Goal: Task Accomplishment & Management: Manage account settings

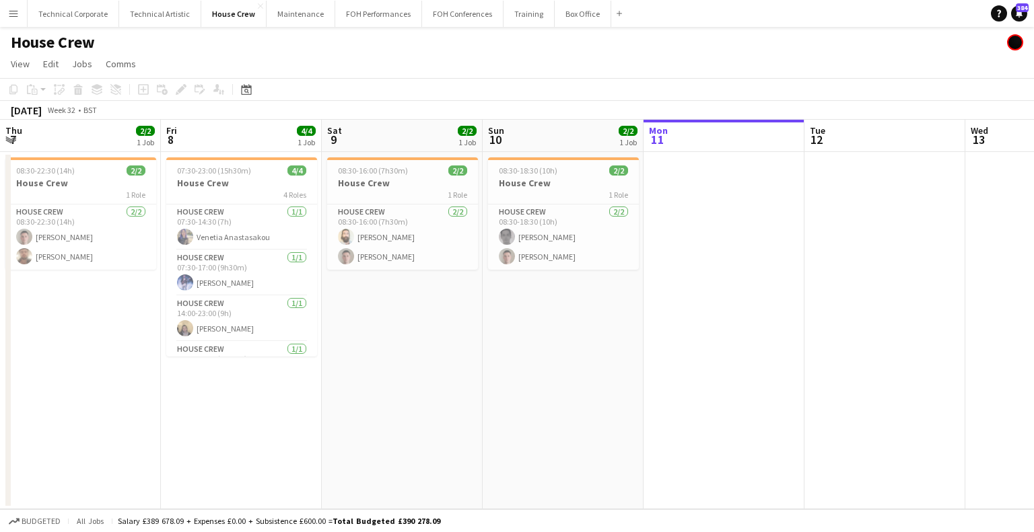
scroll to position [0, 398]
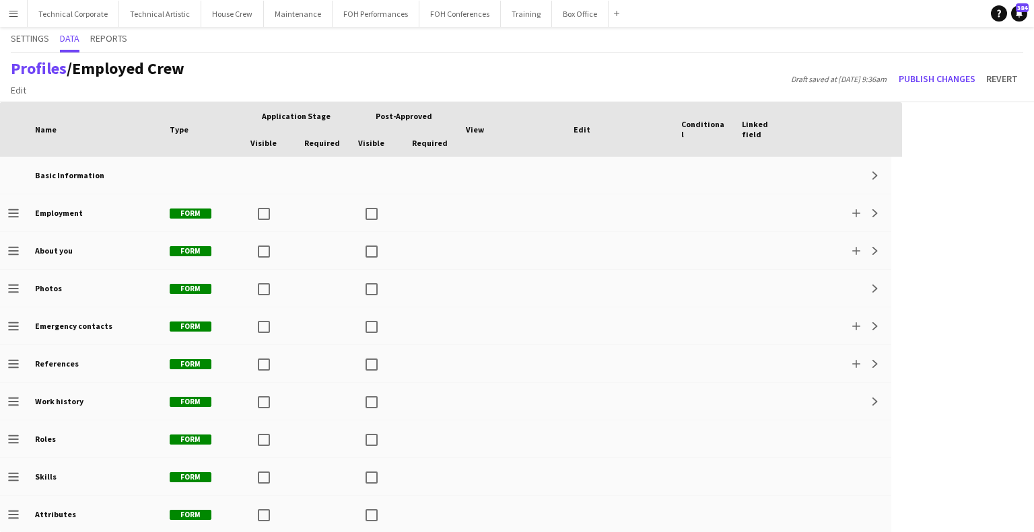
scroll to position [189, 0]
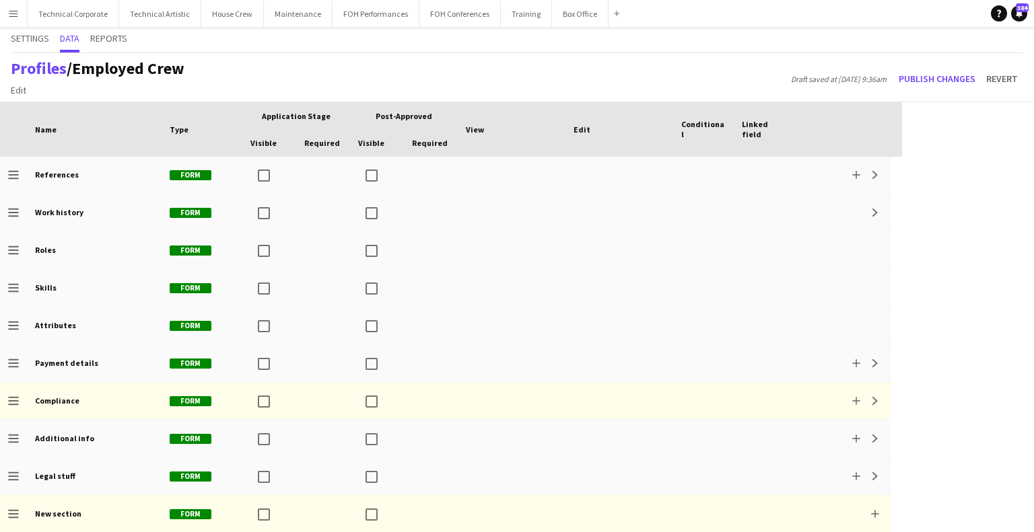
click at [22, 13] on button "Menu" at bounding box center [13, 13] width 27 height 27
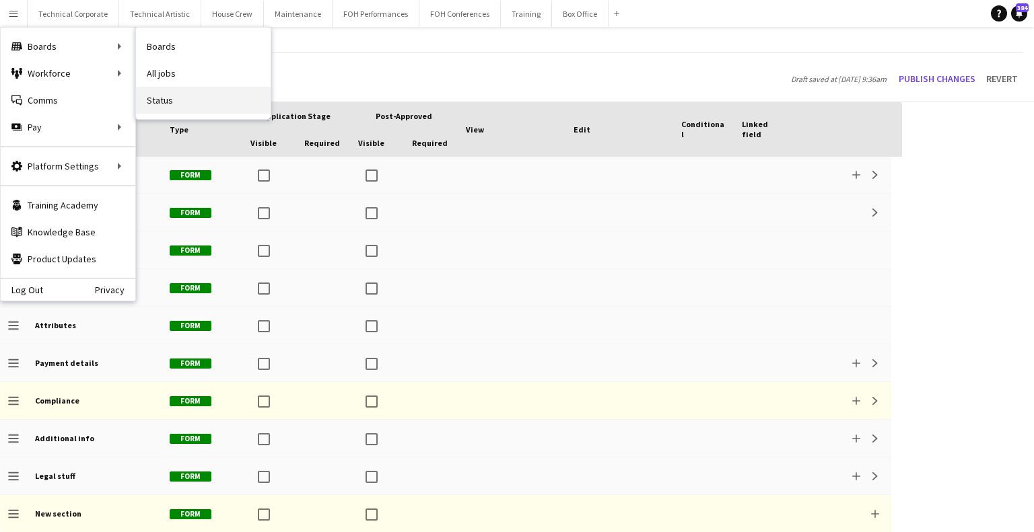
click at [184, 104] on link "Status" at bounding box center [203, 100] width 135 height 27
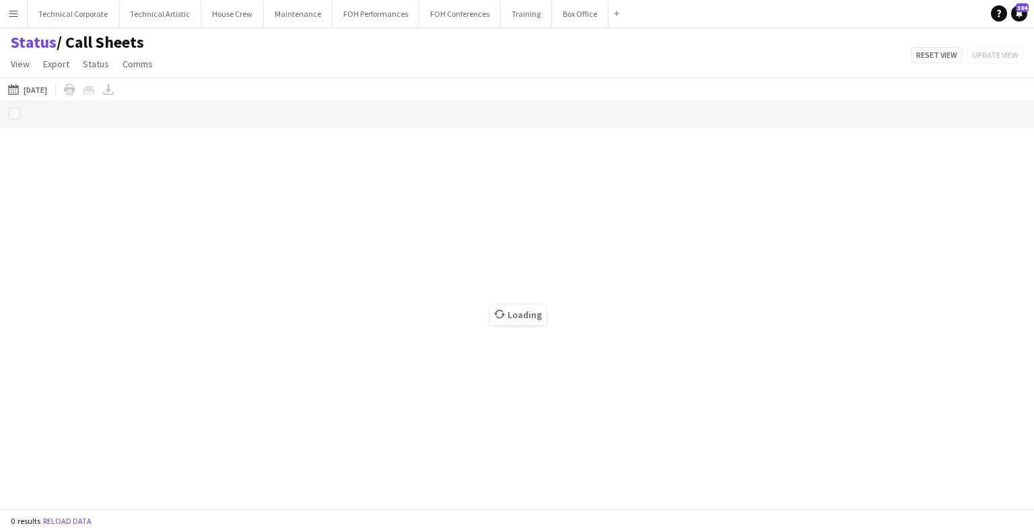
click at [16, 75] on app-page-menu "View Views Default view Call Sheets GB View Weekly Staffing Report ZD TEST New …" at bounding box center [83, 65] width 166 height 26
click at [17, 70] on link "View" at bounding box center [20, 63] width 30 height 17
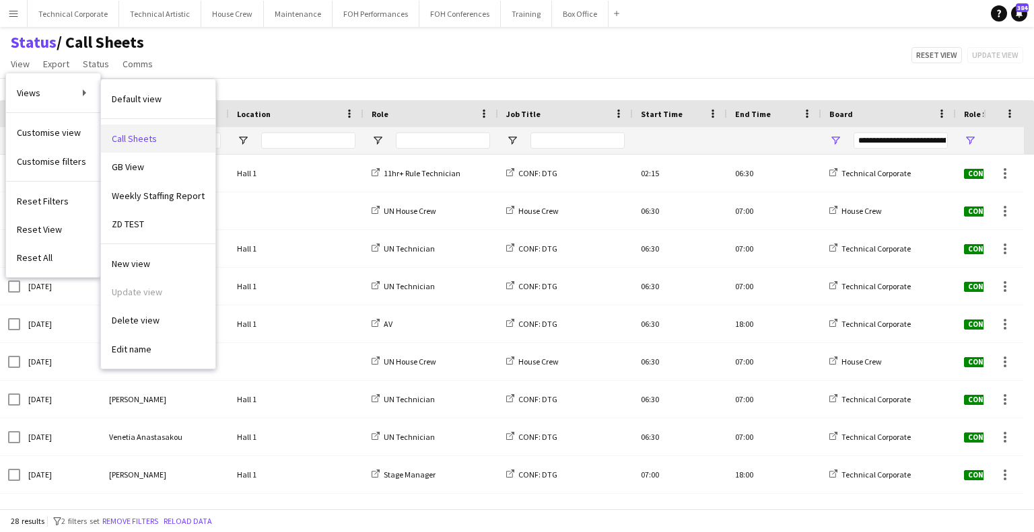
click at [153, 139] on span "Call Sheets" at bounding box center [134, 139] width 45 height 12
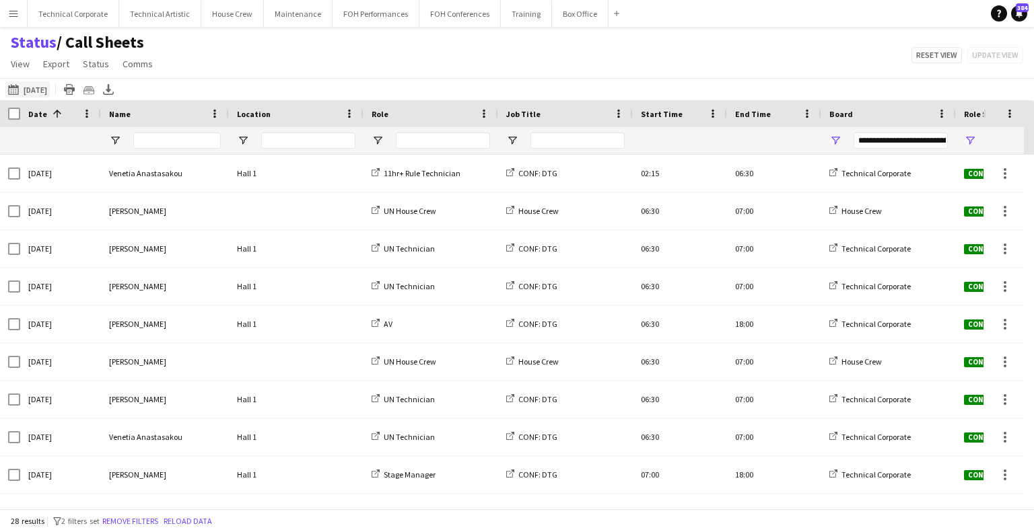
click at [38, 90] on button "[DATE] to [DATE] [DATE]" at bounding box center [27, 89] width 44 height 16
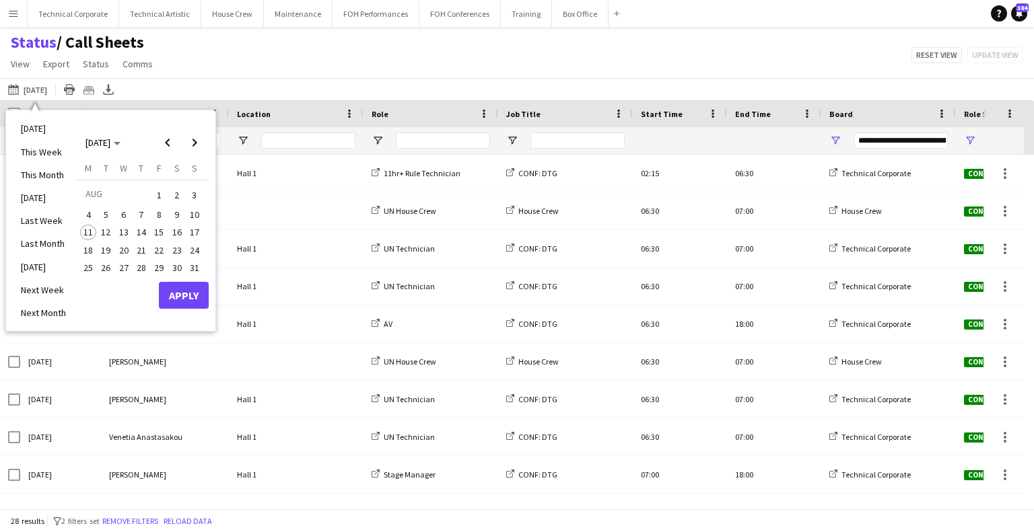
click at [105, 234] on span "12" at bounding box center [106, 233] width 16 height 16
click at [124, 234] on span "13" at bounding box center [124, 233] width 16 height 16
click at [177, 295] on button "Apply" at bounding box center [184, 295] width 50 height 27
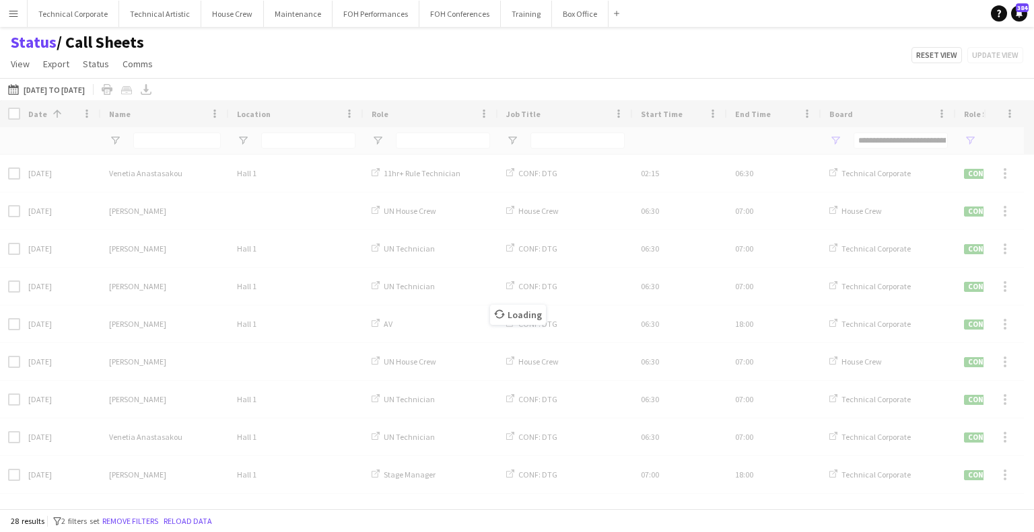
type input "***"
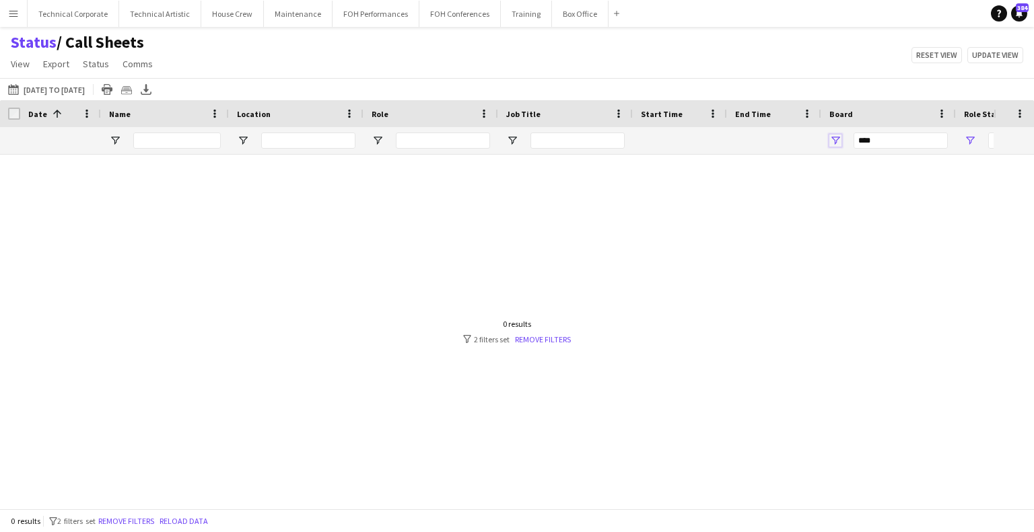
click at [839, 137] on span "Open Filter Menu" at bounding box center [835, 141] width 12 height 12
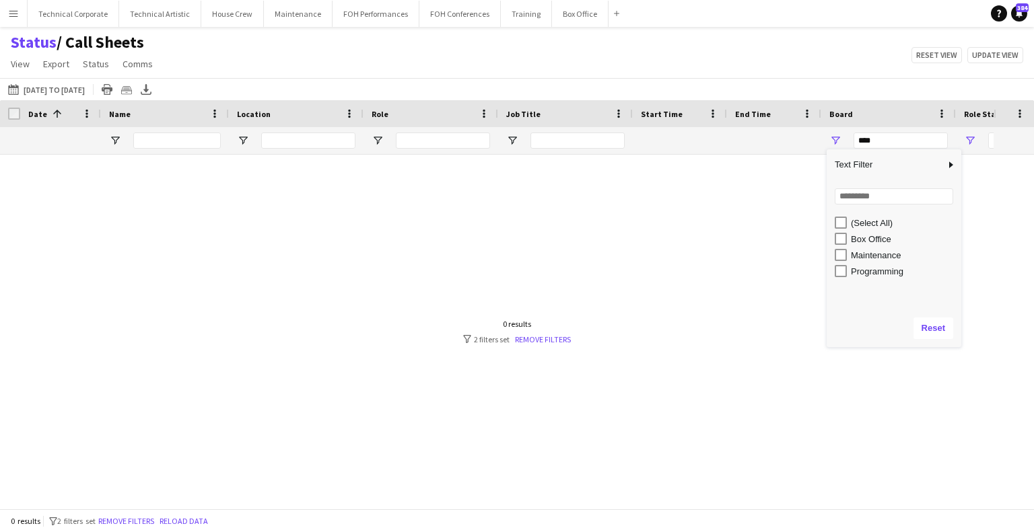
click at [864, 258] on div "Maintenance" at bounding box center [904, 255] width 106 height 10
type input "**********"
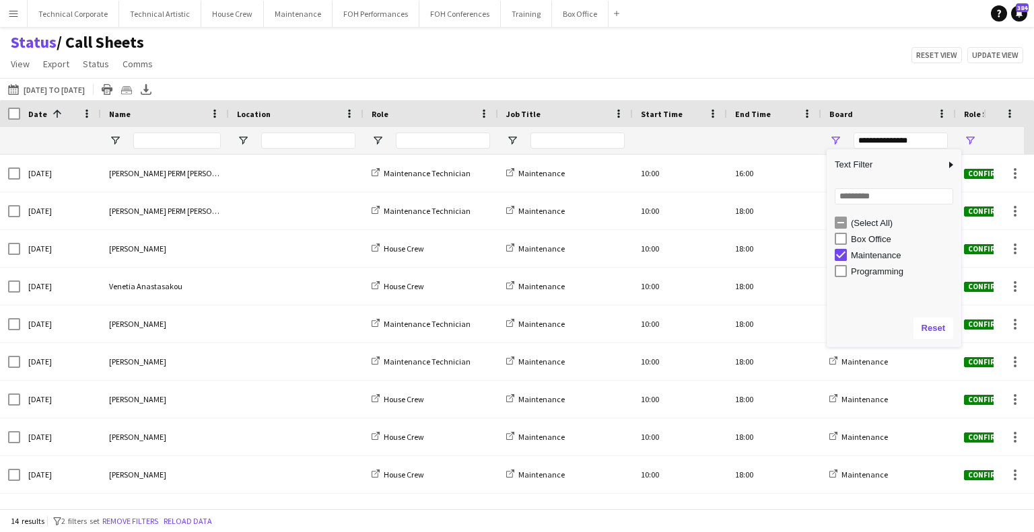
type input "**********"
click at [476, 34] on div "Status / Call Sheets View Views Default view Call Sheets GB View Weekly Staffin…" at bounding box center [517, 55] width 1034 height 46
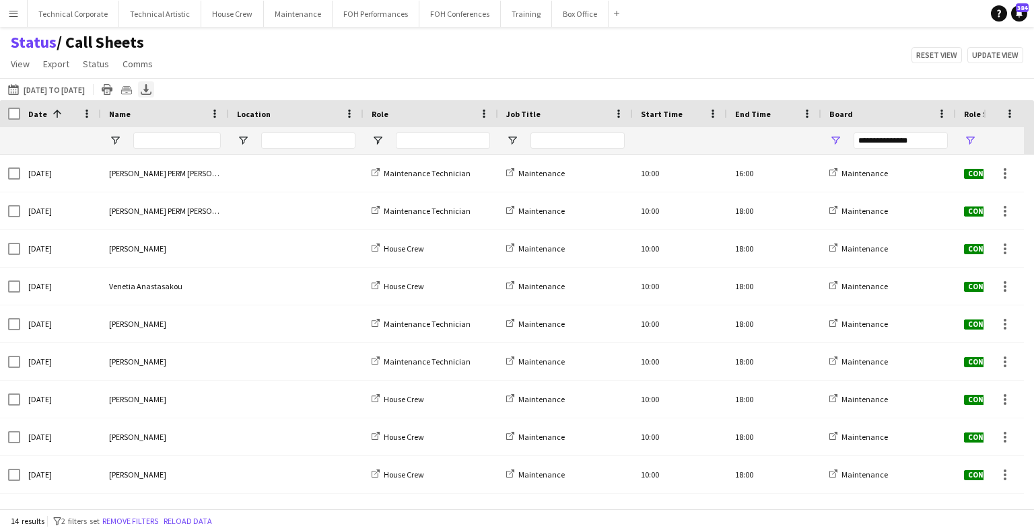
click at [151, 92] on icon "Export XLSX" at bounding box center [146, 89] width 11 height 11
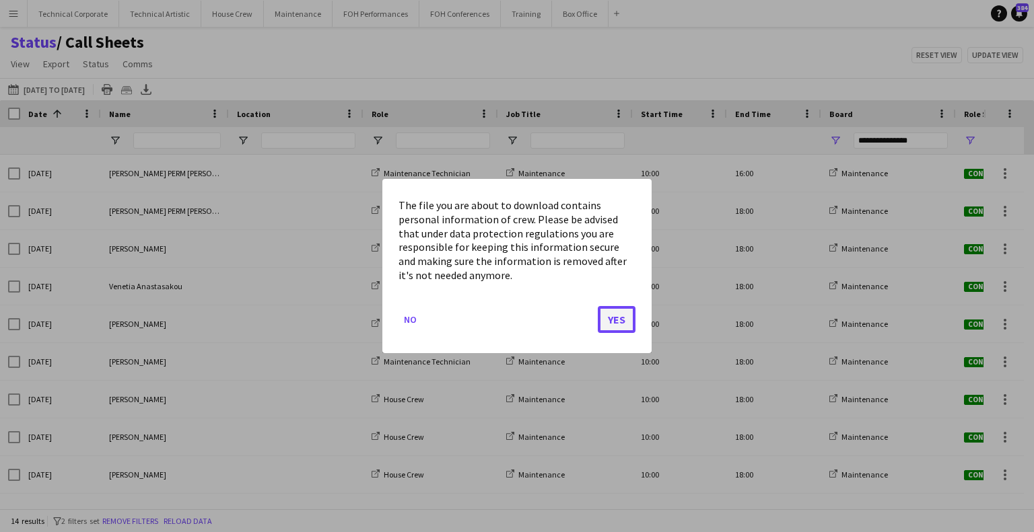
click at [607, 320] on button "Yes" at bounding box center [617, 319] width 38 height 27
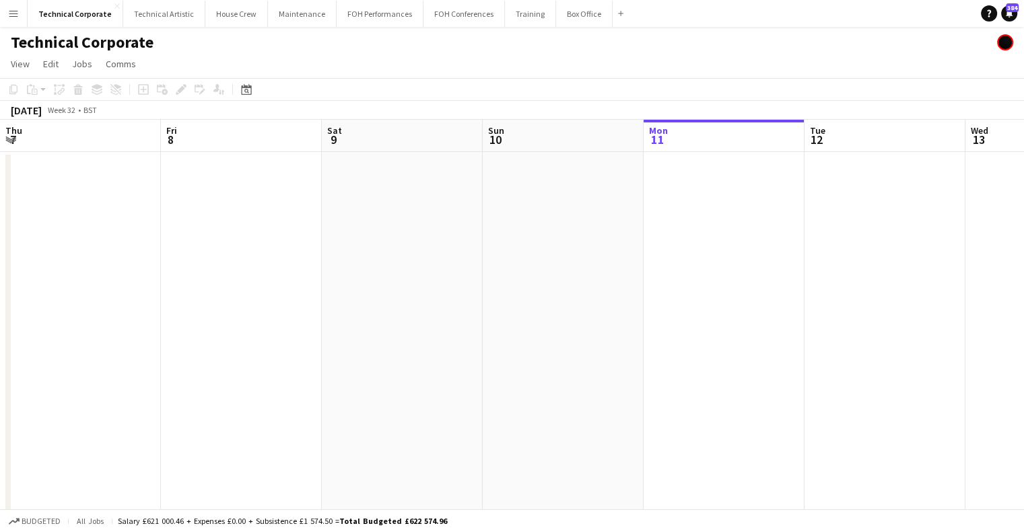
scroll to position [0, 520]
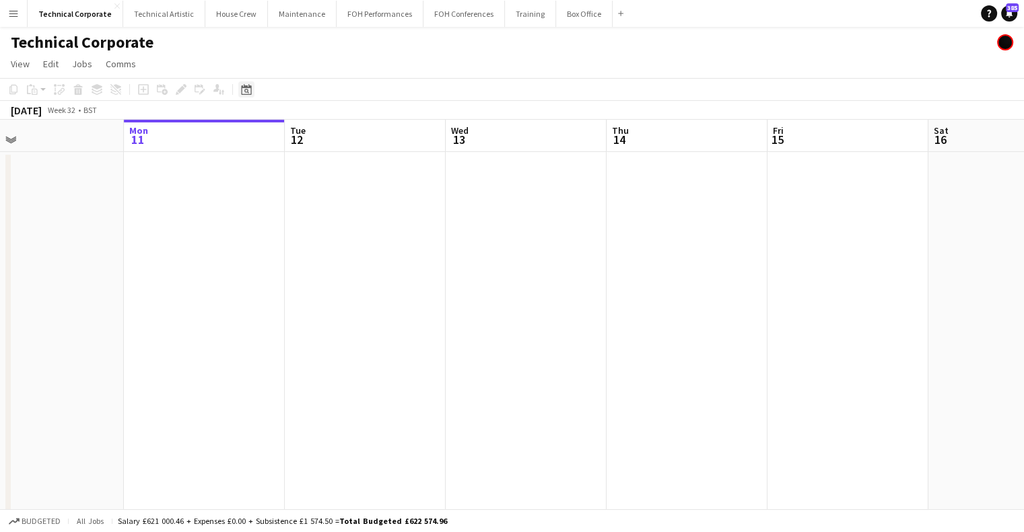
click at [245, 92] on icon at bounding box center [246, 91] width 5 height 5
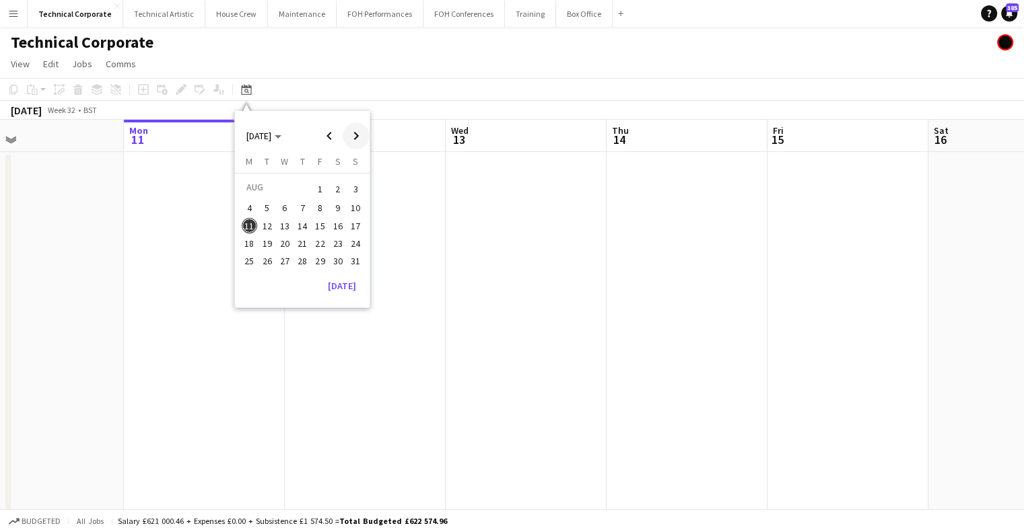
click at [355, 137] on span "Next month" at bounding box center [356, 135] width 27 height 27
click at [267, 221] on span "9" at bounding box center [267, 223] width 16 height 16
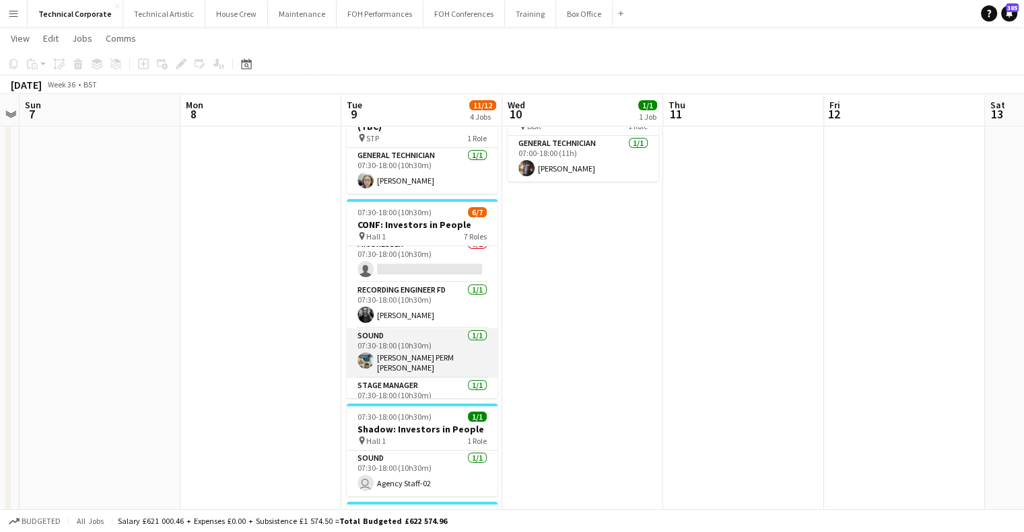
scroll to position [100, 0]
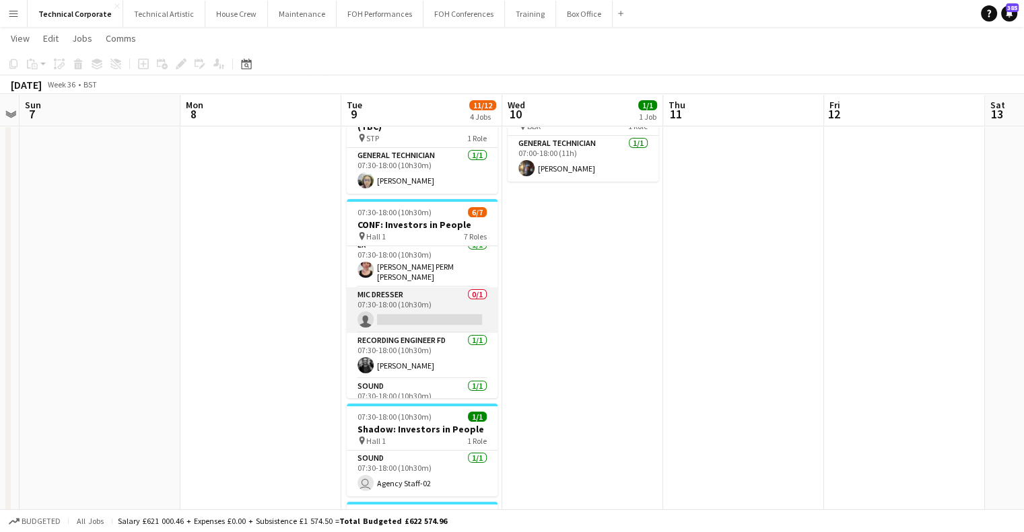
click at [419, 314] on app-card-role "Mic Dresser 0/1 07:30-18:00 (10h30m) single-neutral-actions" at bounding box center [422, 310] width 151 height 46
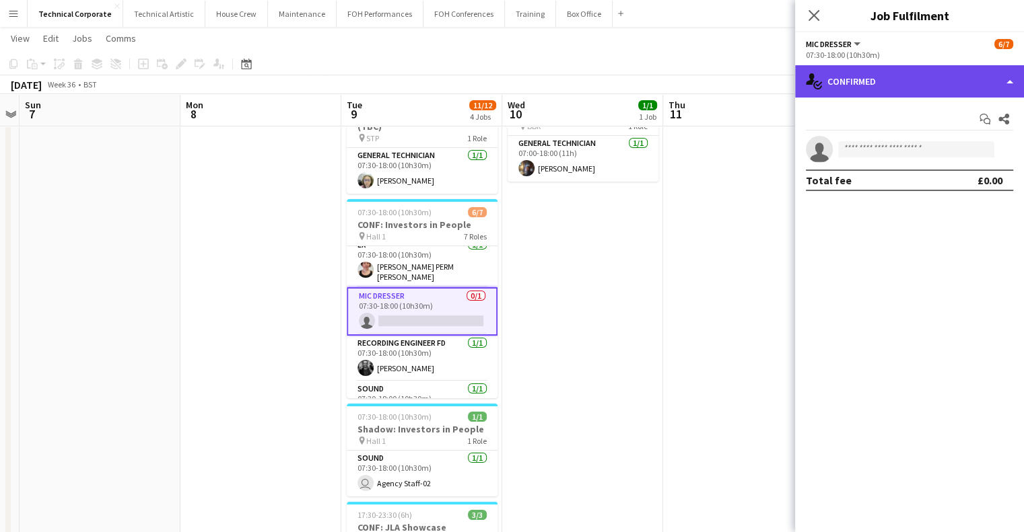
drag, startPoint x: 902, startPoint y: 77, endPoint x: 905, endPoint y: 84, distance: 7.2
click at [902, 77] on div "single-neutral-actions-check-2 Confirmed" at bounding box center [909, 81] width 229 height 32
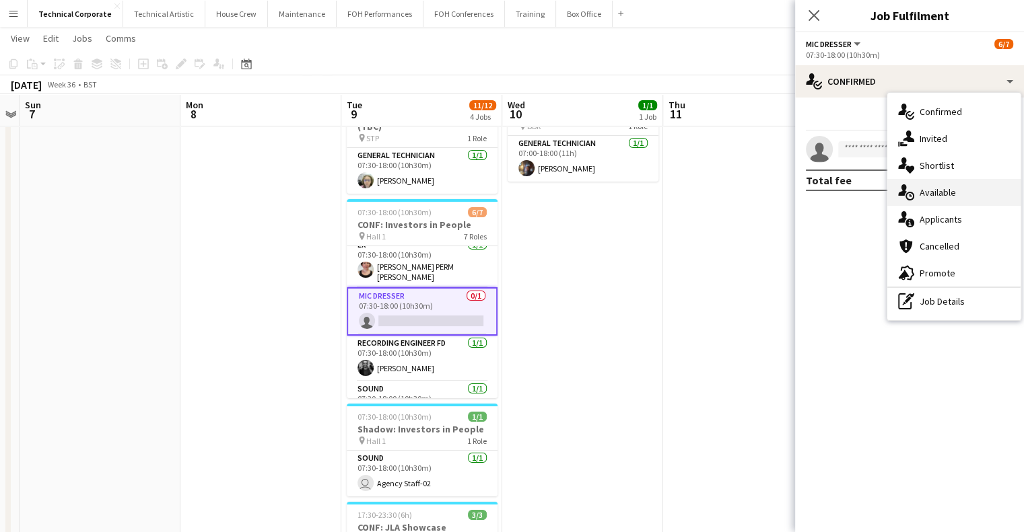
click at [946, 188] on div "single-neutral-actions-upload Available" at bounding box center [953, 192] width 133 height 27
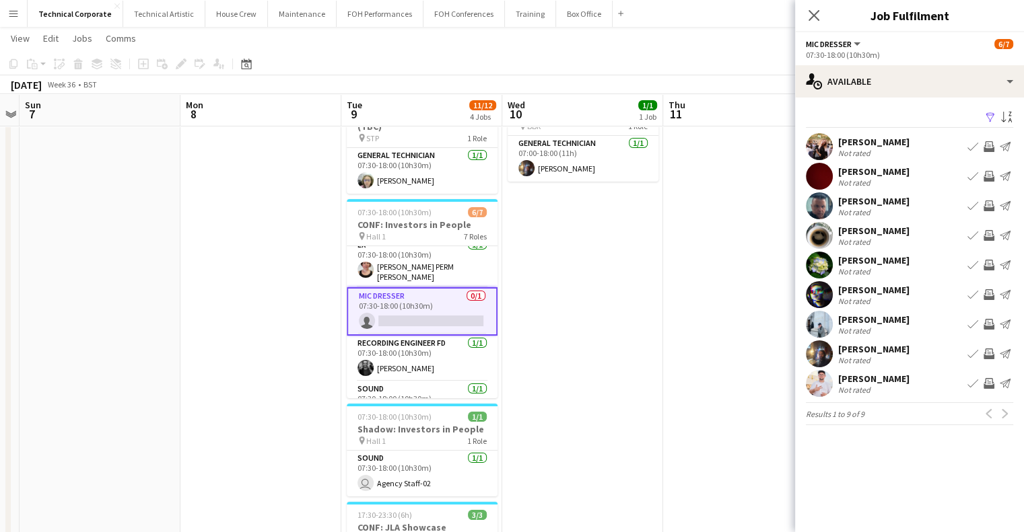
click at [991, 265] on app-icon "Invite crew" at bounding box center [988, 265] width 11 height 11
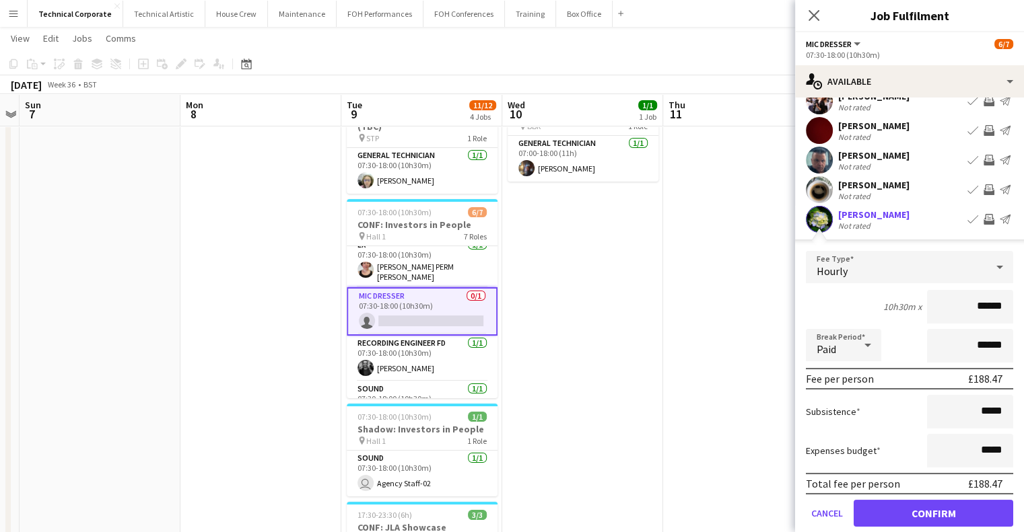
scroll to position [67, 0]
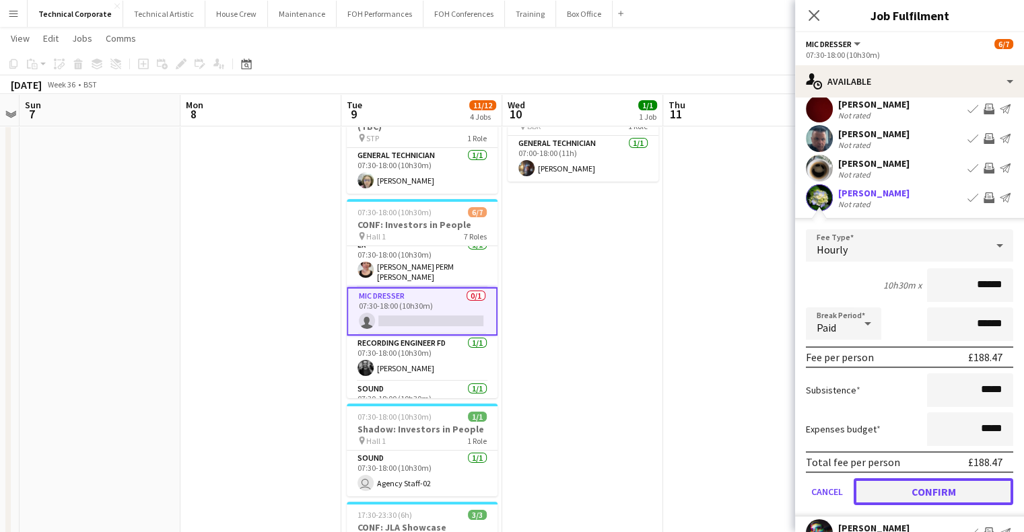
click at [934, 487] on button "Confirm" at bounding box center [933, 492] width 160 height 27
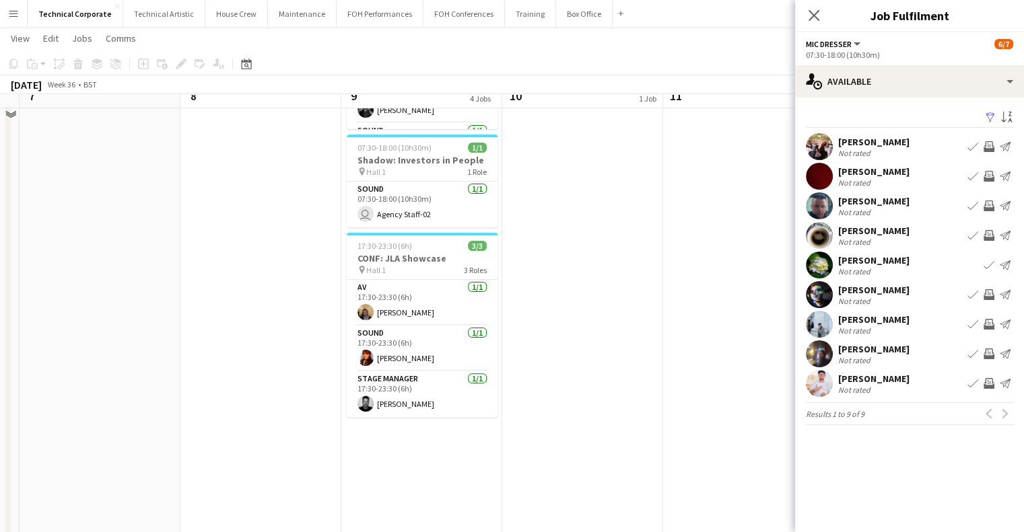
scroll to position [0, 0]
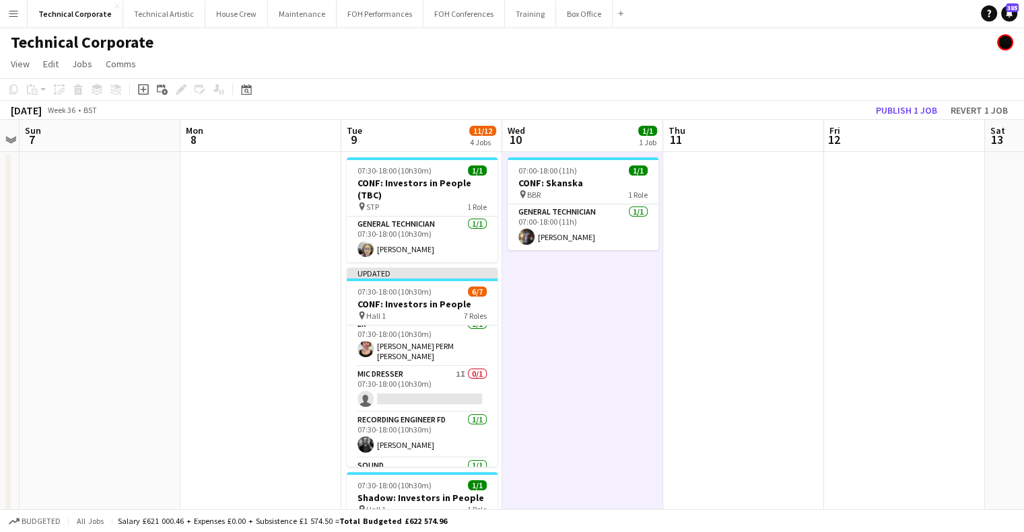
click at [894, 102] on div "Publish 1 job Revert 1 job" at bounding box center [941, 110] width 164 height 17
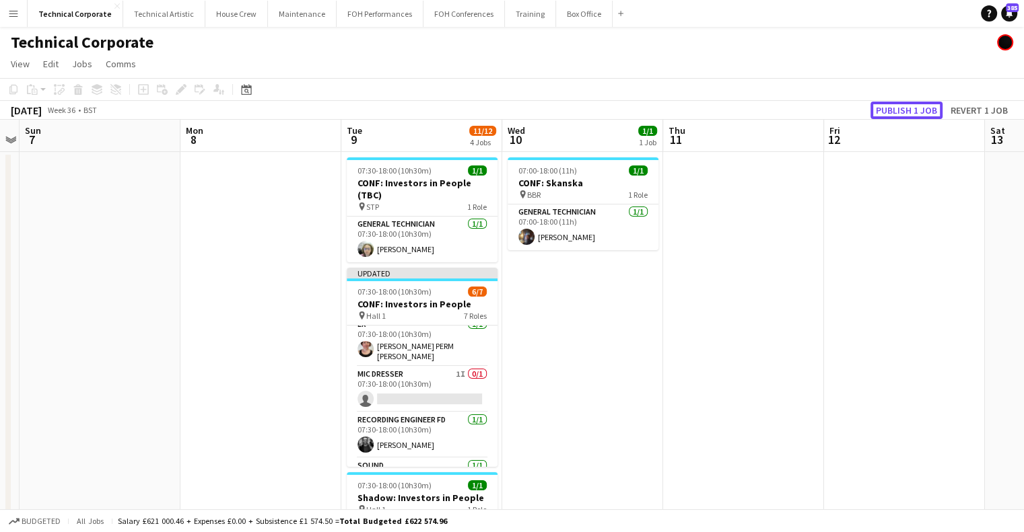
drag, startPoint x: 905, startPoint y: 103, endPoint x: 806, endPoint y: 243, distance: 171.4
click at [905, 102] on button "Publish 1 job" at bounding box center [906, 110] width 72 height 17
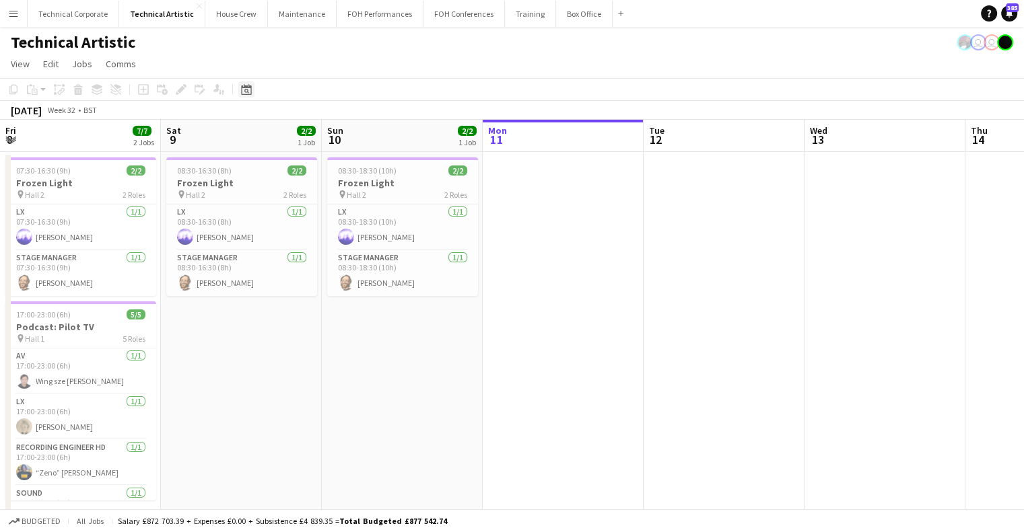
scroll to position [0, 322]
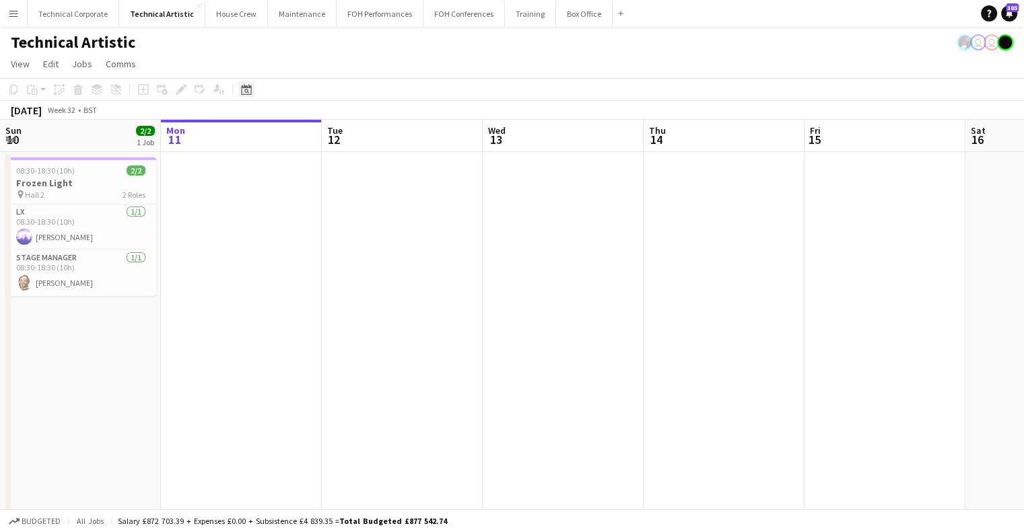
click at [250, 85] on icon at bounding box center [246, 89] width 10 height 11
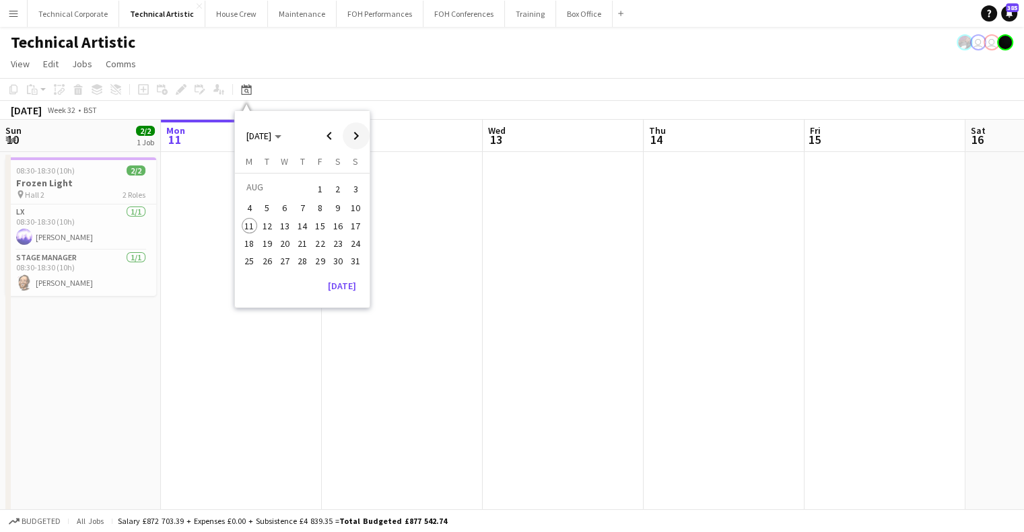
click at [355, 132] on span "Next month" at bounding box center [356, 135] width 27 height 27
click at [266, 225] on span "9" at bounding box center [267, 223] width 16 height 16
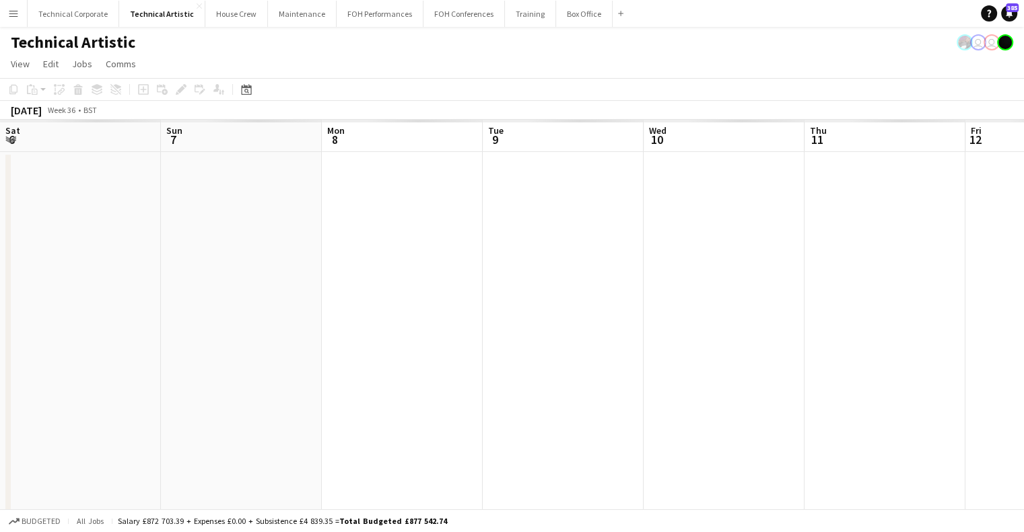
scroll to position [0, 463]
